Goal: Find specific page/section: Find specific page/section

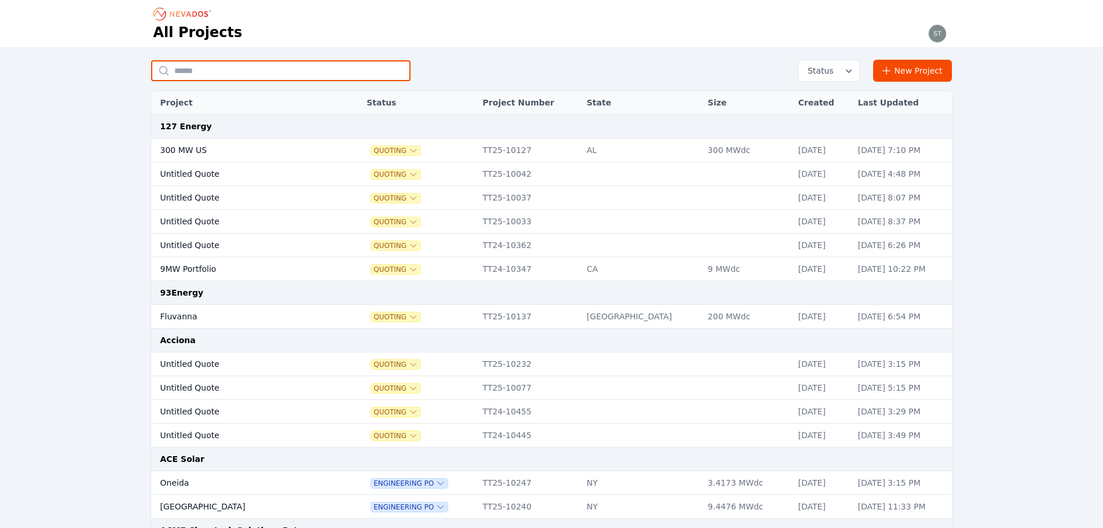
click at [194, 75] on input "text" at bounding box center [280, 70] width 259 height 21
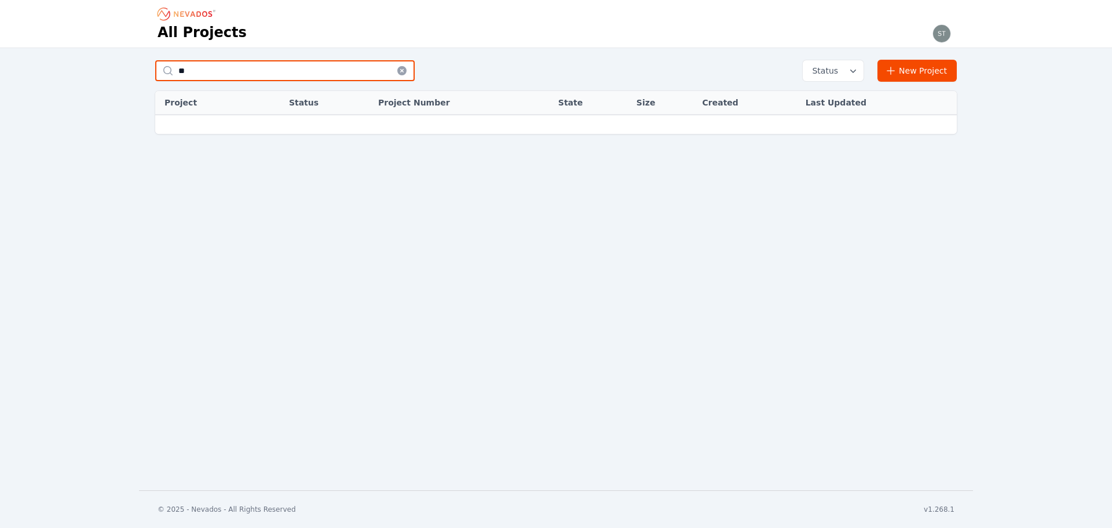
type input "*"
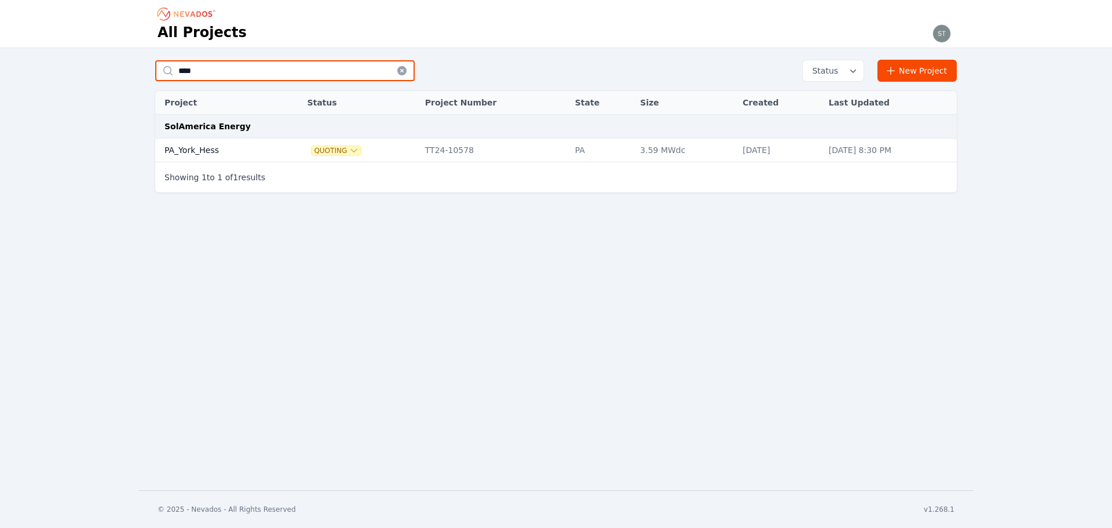
type input "****"
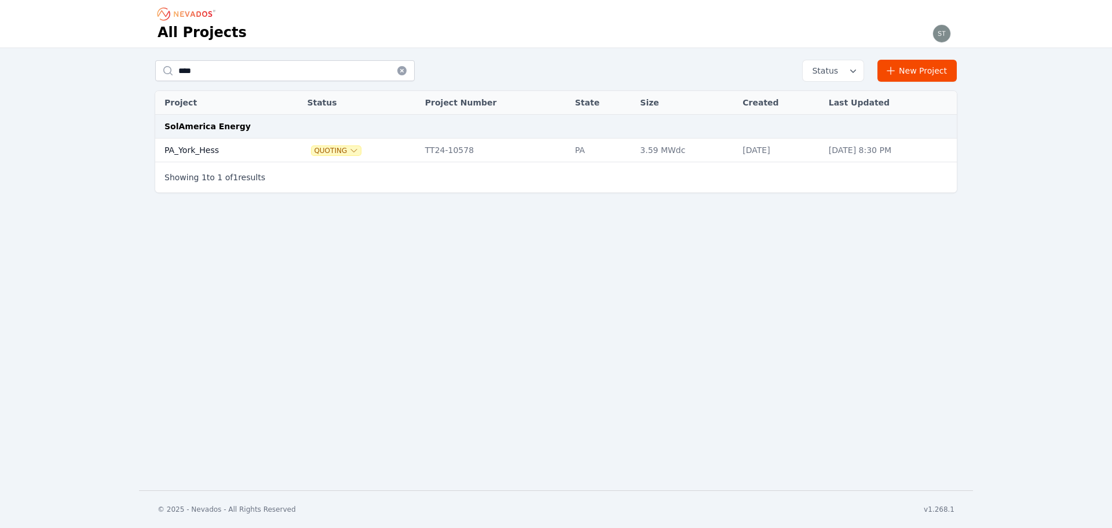
click at [207, 145] on td "PA_York_Hess" at bounding box center [217, 150] width 125 height 24
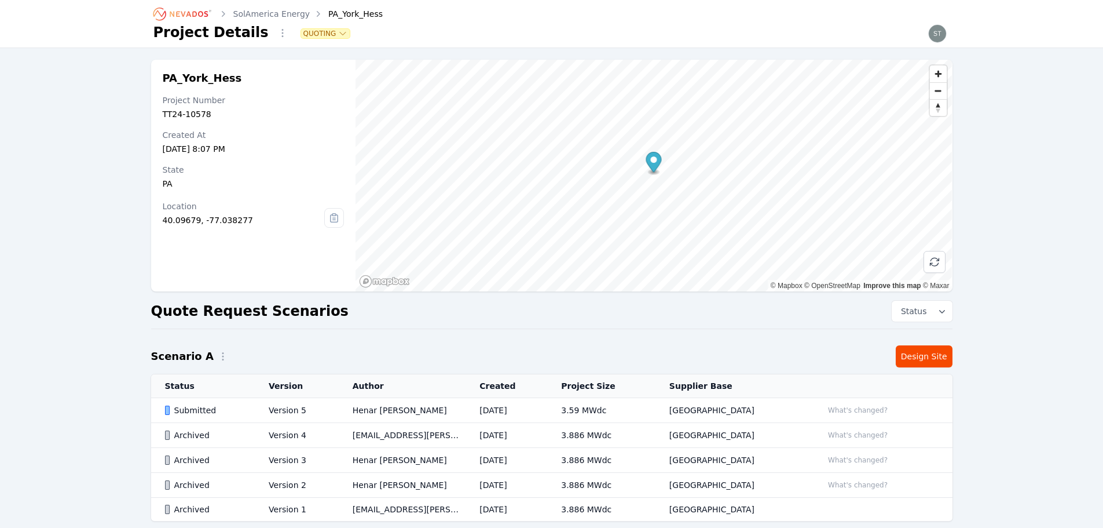
click at [393, 409] on td "Henar [PERSON_NAME]" at bounding box center [402, 410] width 127 height 25
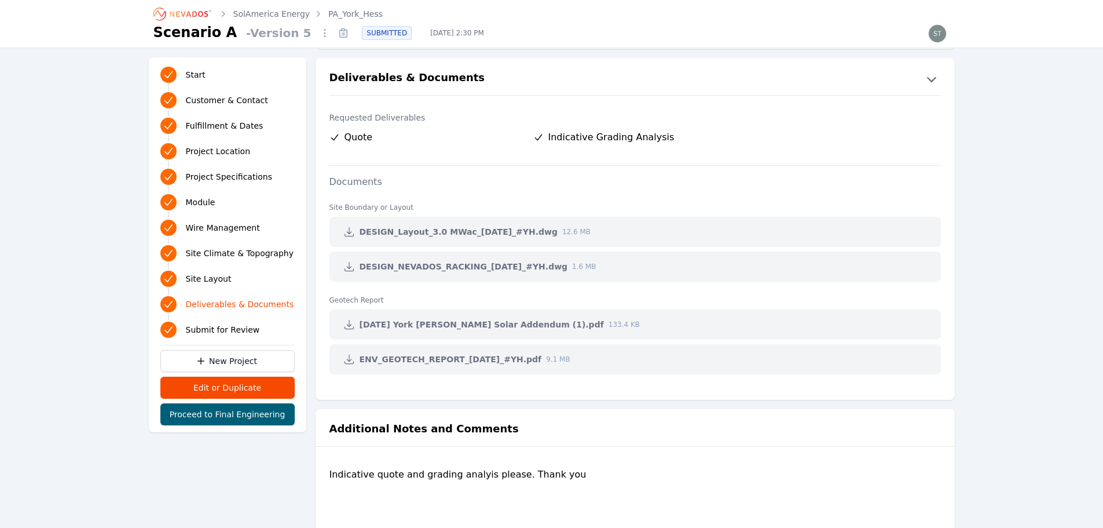
scroll to position [2259, 0]
click at [355, 321] on link at bounding box center [349, 323] width 21 height 21
click at [588, 248] on dl "Site Boundary or Layout DESIGN_Layout_3.0 MWac_[DATE]_#YH.dwg 12.6 MB DESIGN_NE…" at bounding box center [636, 236] width 612 height 88
